Goal: Information Seeking & Learning: Learn about a topic

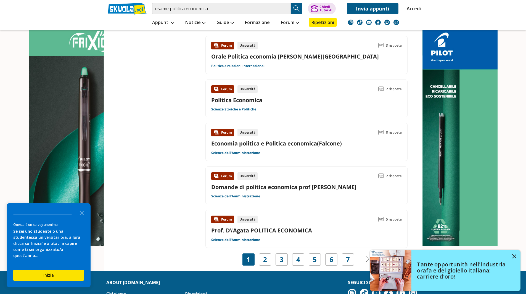
scroll to position [857, 0]
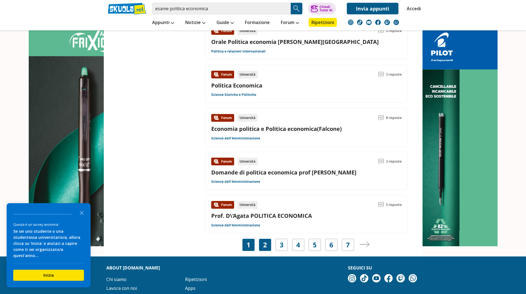
click at [264, 241] on link "2" at bounding box center [265, 245] width 4 height 8
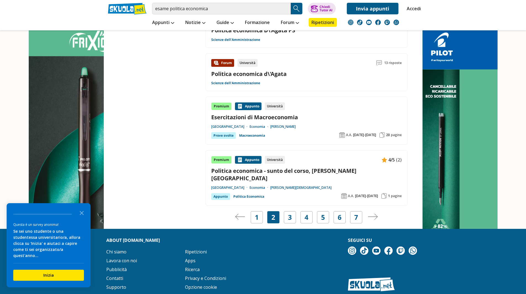
scroll to position [801, 0]
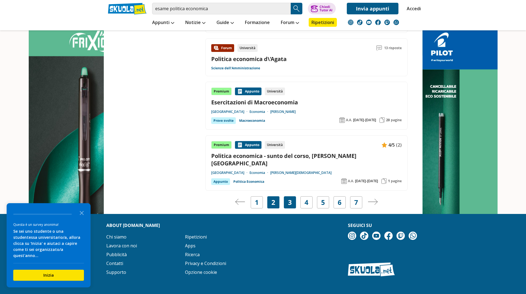
click at [295, 197] on div "3" at bounding box center [290, 202] width 12 height 12
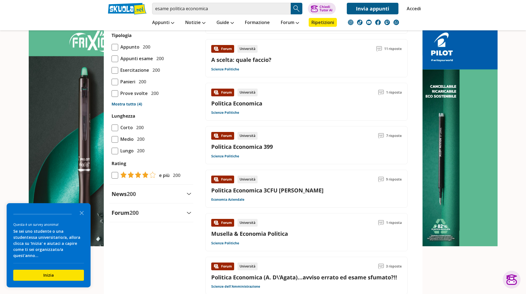
scroll to position [402, 0]
